Goal: Task Accomplishment & Management: Manage account settings

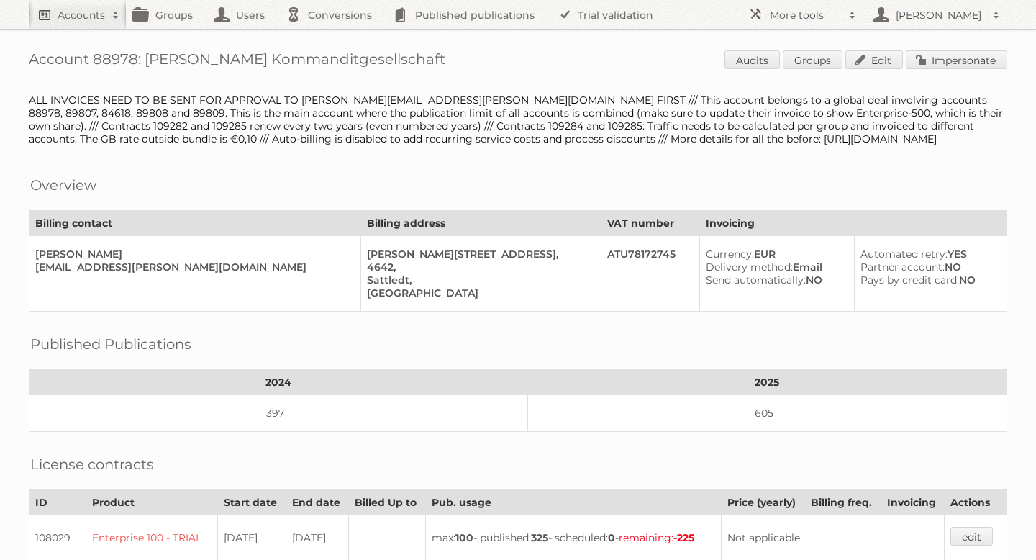
click at [88, 22] on h2 "Accounts" at bounding box center [81, 15] width 47 height 14
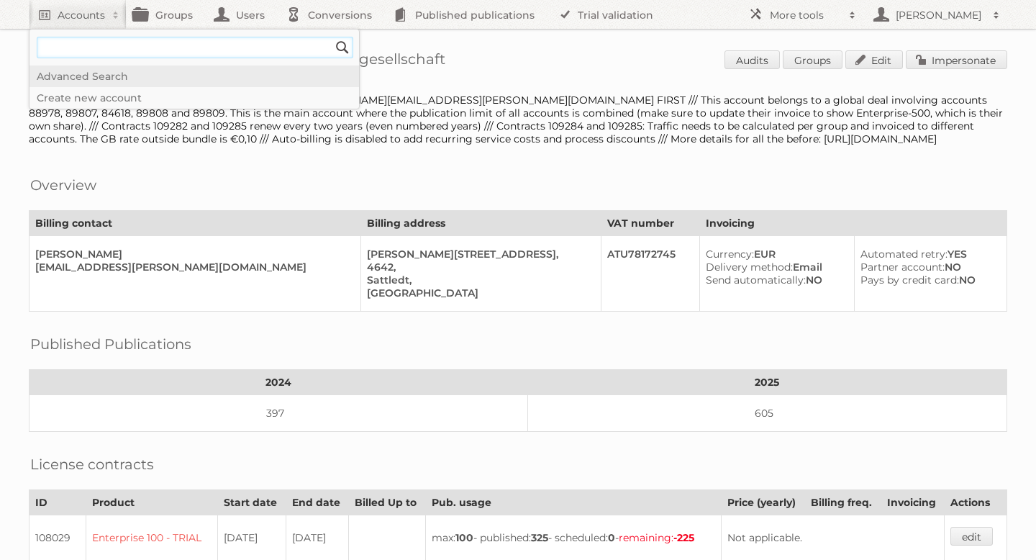
type input"] "Rewe"
click at [344, 47] on input "Search" at bounding box center [343, 48] width 22 height 22
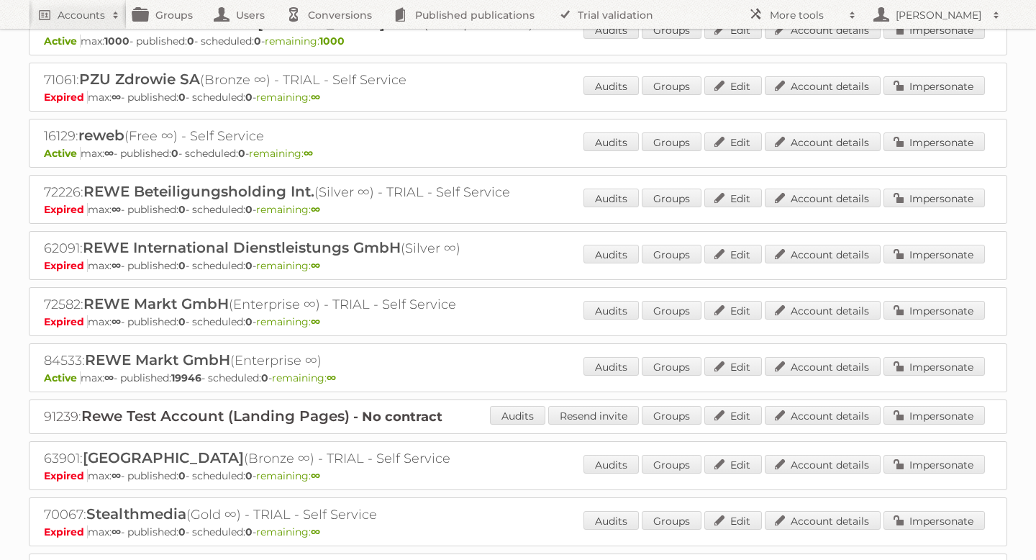
scroll to position [1301, 0]
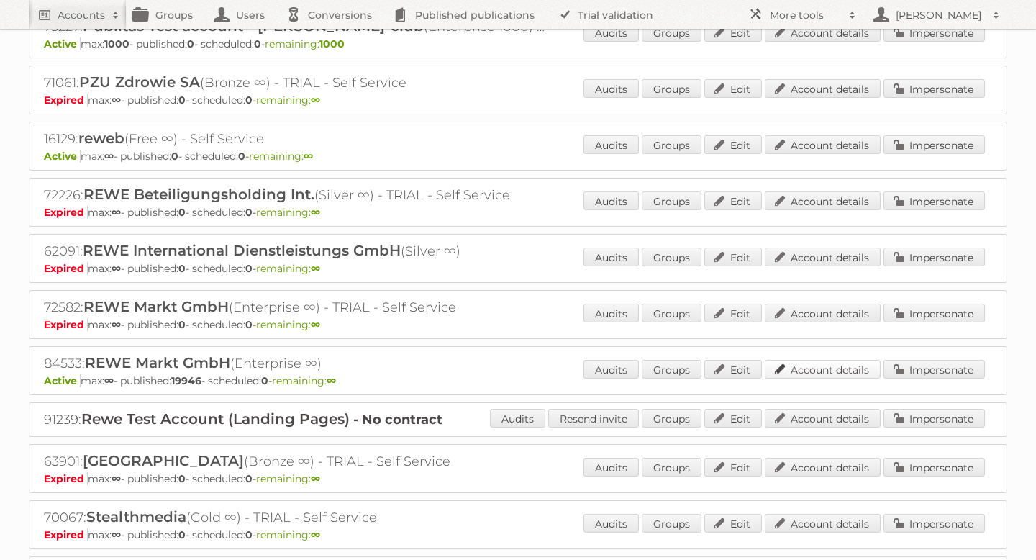
click at [857, 360] on link "Account details" at bounding box center [823, 369] width 116 height 19
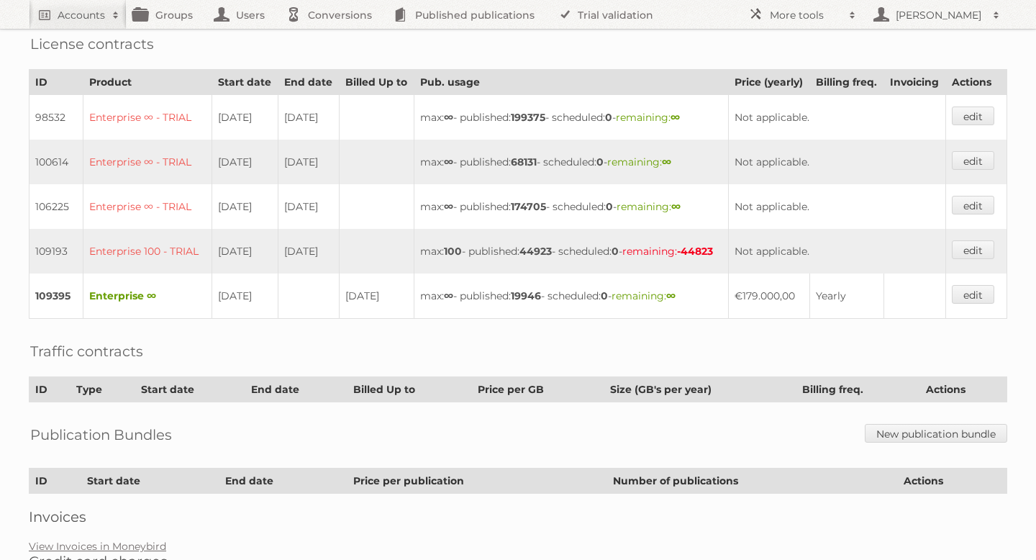
scroll to position [398, 0]
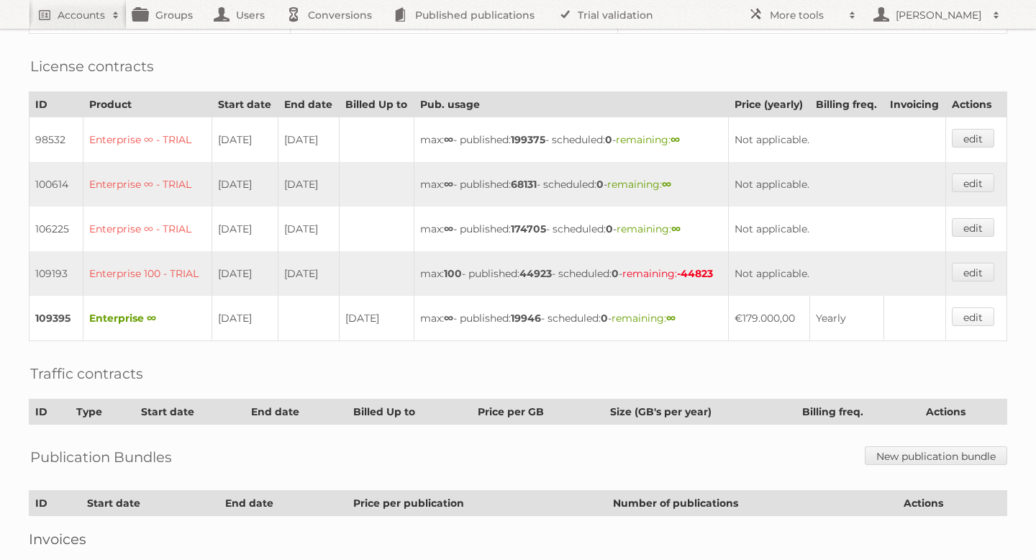
click at [982, 326] on link "edit" at bounding box center [973, 316] width 42 height 19
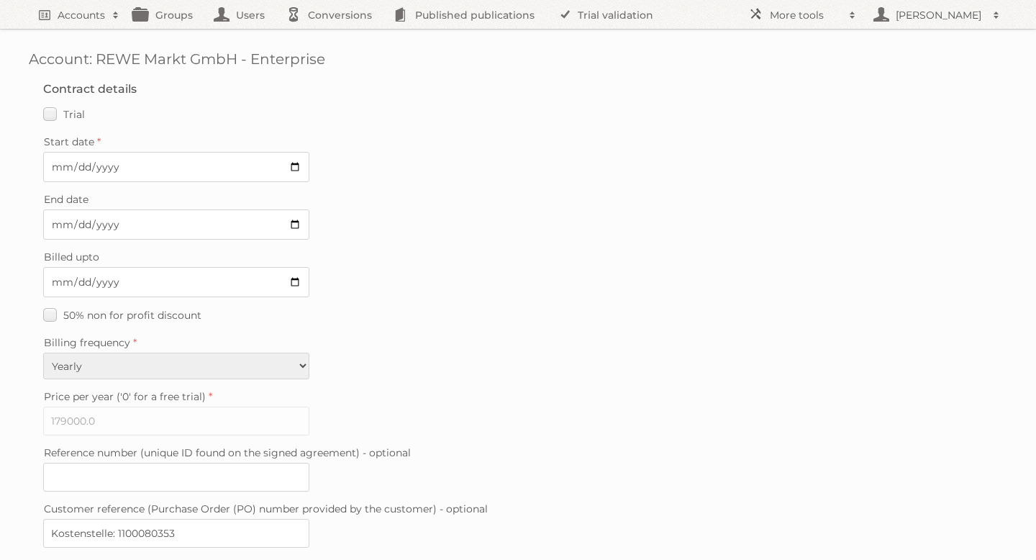
scroll to position [360, 0]
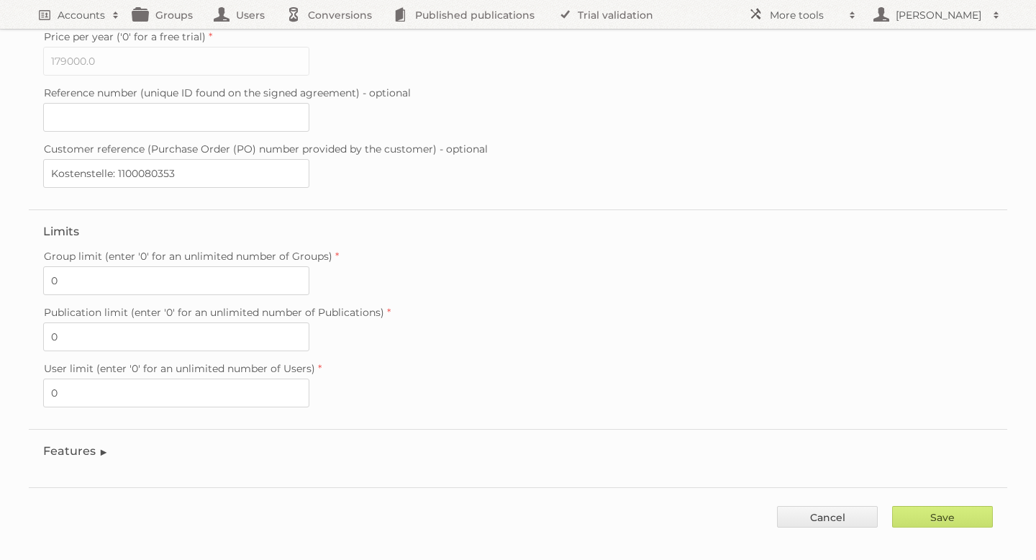
click at [73, 444] on legend "Features" at bounding box center [75, 451] width 65 height 14
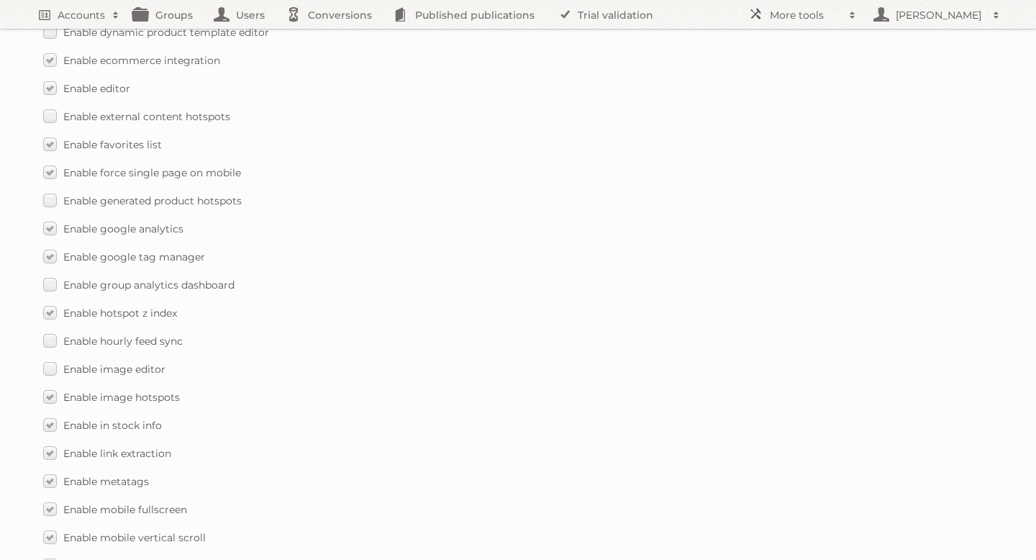
scroll to position [1286, 0]
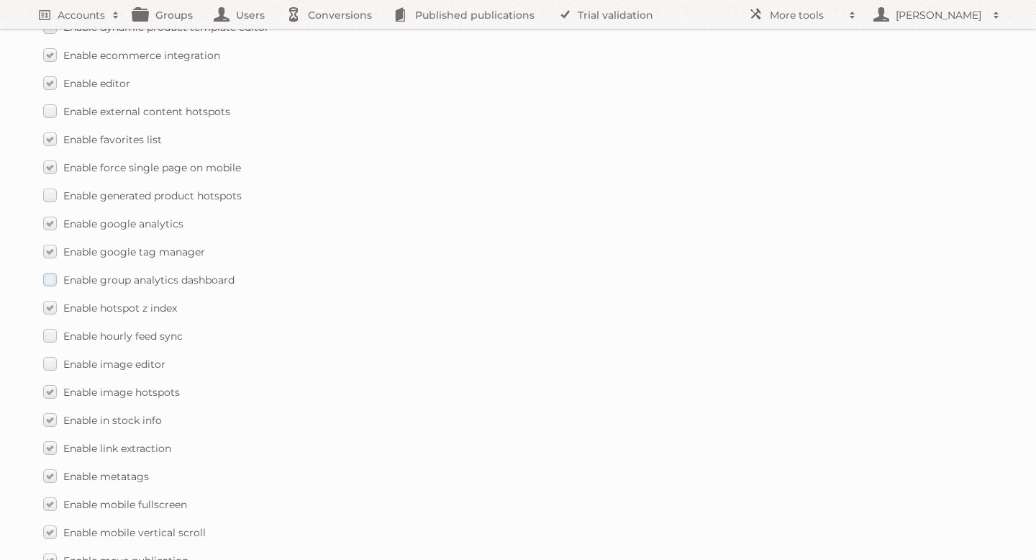
click at [54, 269] on label "Enable group analytics dashboard" at bounding box center [138, 279] width 191 height 21
click at [0, 0] on input "Enable group analytics dashboard" at bounding box center [0, 0] width 0 height 0
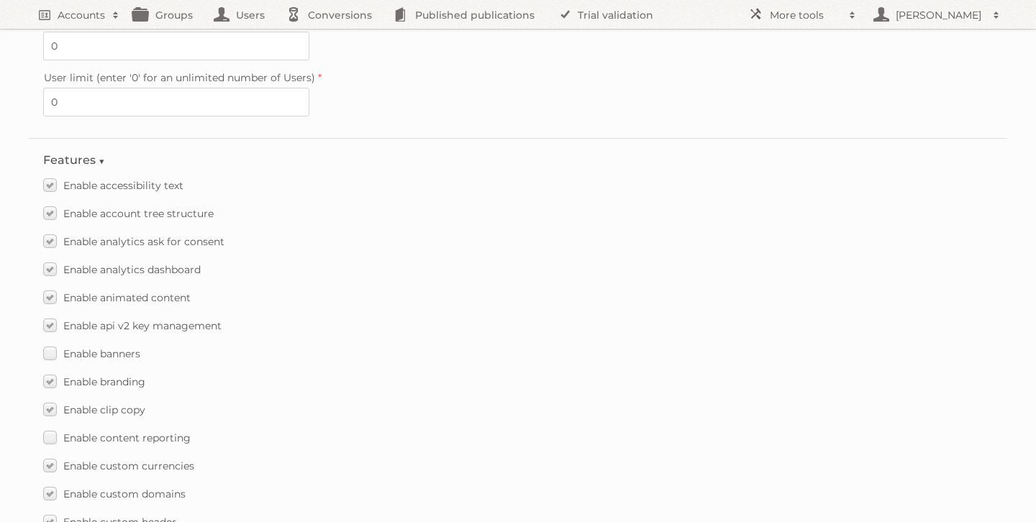
scroll to position [2104, 0]
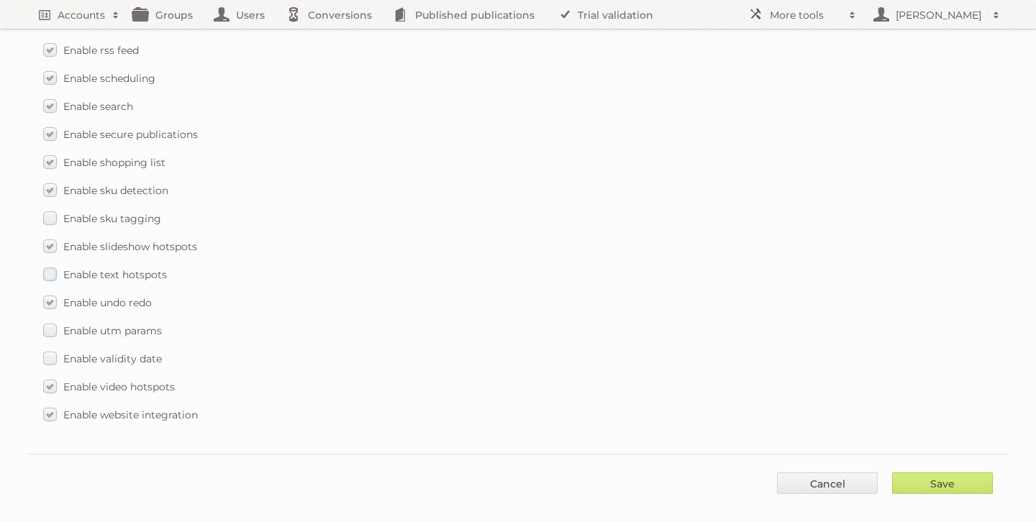
click at [50, 264] on label "Enable text hotspots" at bounding box center [105, 274] width 124 height 21
click at [0, 0] on input "Enable text hotspots" at bounding box center [0, 0] width 0 height 0
click at [969, 473] on input "Save" at bounding box center [942, 484] width 101 height 22
type input "..."
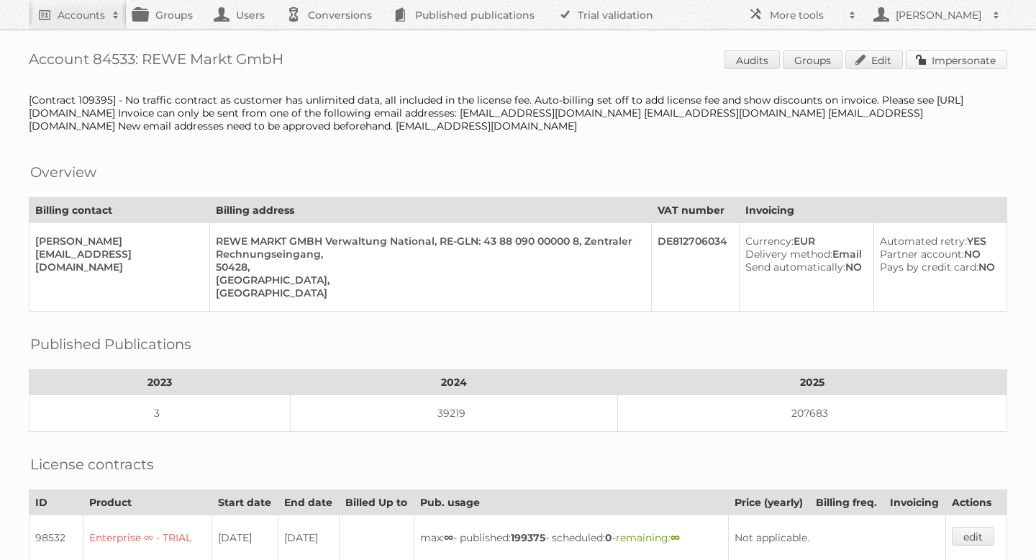
click at [965, 63] on link "Impersonate" at bounding box center [956, 59] width 101 height 19
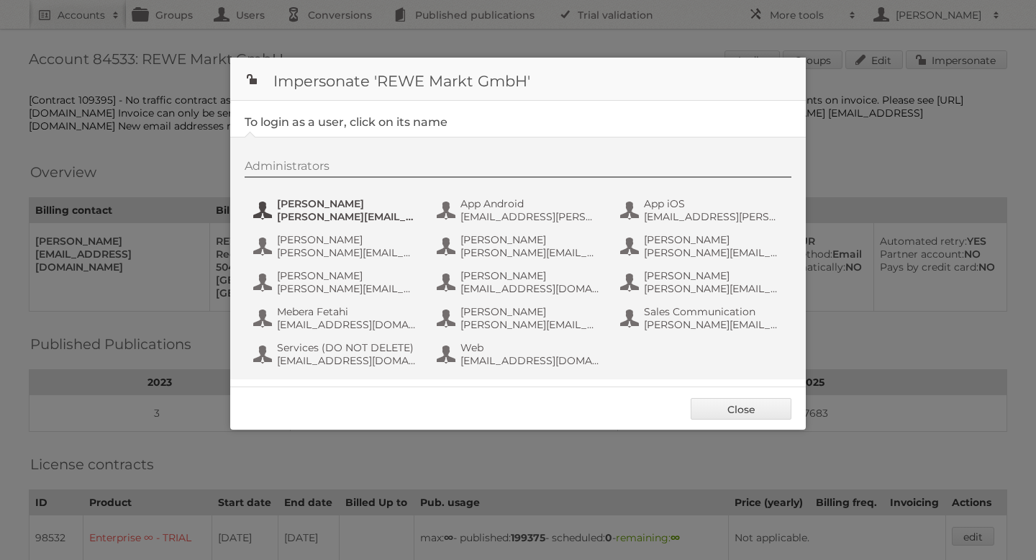
click at [352, 202] on span "[PERSON_NAME]" at bounding box center [347, 203] width 140 height 13
